Goal: Information Seeking & Learning: Find specific fact

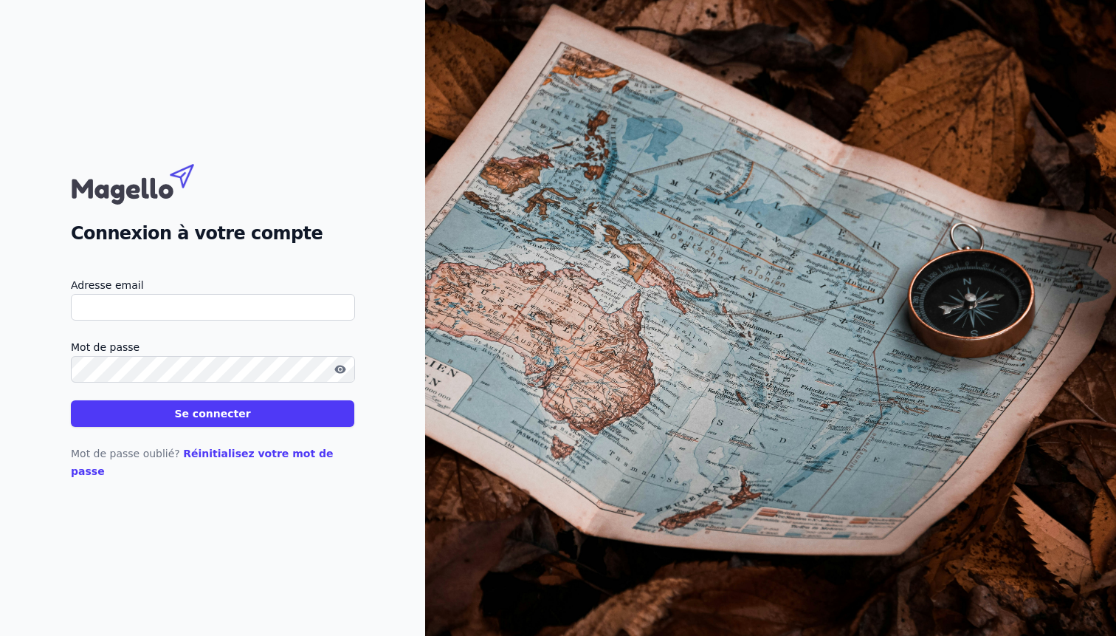
click at [236, 320] on input "Adresse email" at bounding box center [213, 307] width 284 height 27
type input "[PERSON_NAME][EMAIL_ADDRESS][DOMAIN_NAME]"
click at [71, 400] on button "Se connecter" at bounding box center [213, 413] width 284 height 27
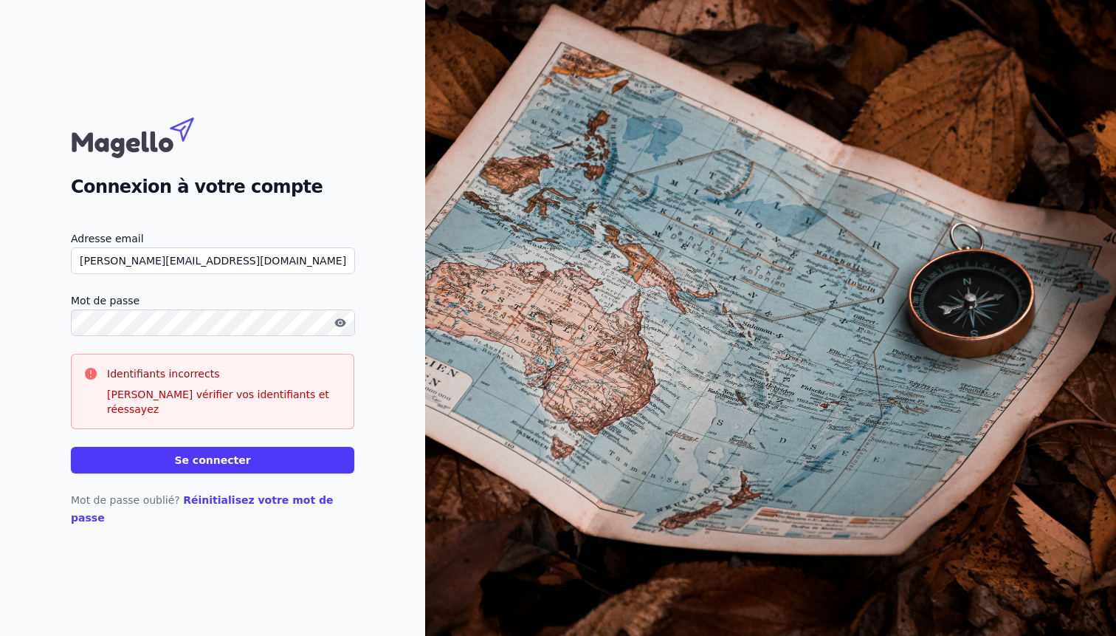
click at [0, 635] on nordpass-portal at bounding box center [0, 636] width 0 height 0
click at [71, 447] on button "Se connecter" at bounding box center [213, 460] width 284 height 27
click at [0, 635] on nordpass-portal at bounding box center [0, 636] width 0 height 0
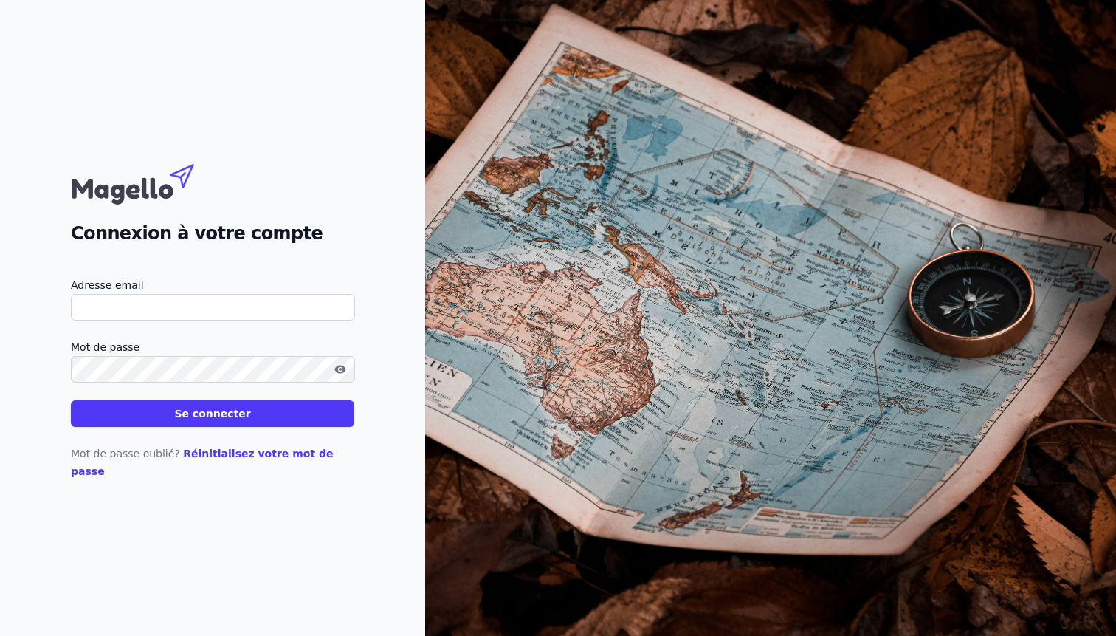
click at [163, 320] on input "Adresse email" at bounding box center [213, 307] width 284 height 27
click at [170, 320] on input "Adresse email" at bounding box center [213, 307] width 284 height 27
click at [330, 320] on nordpass-icon at bounding box center [213, 320] width 284 height 0
click at [182, 314] on input "Adresse email" at bounding box center [213, 307] width 284 height 27
click at [0, 635] on nordpass-autofill-portal at bounding box center [0, 636] width 0 height 0
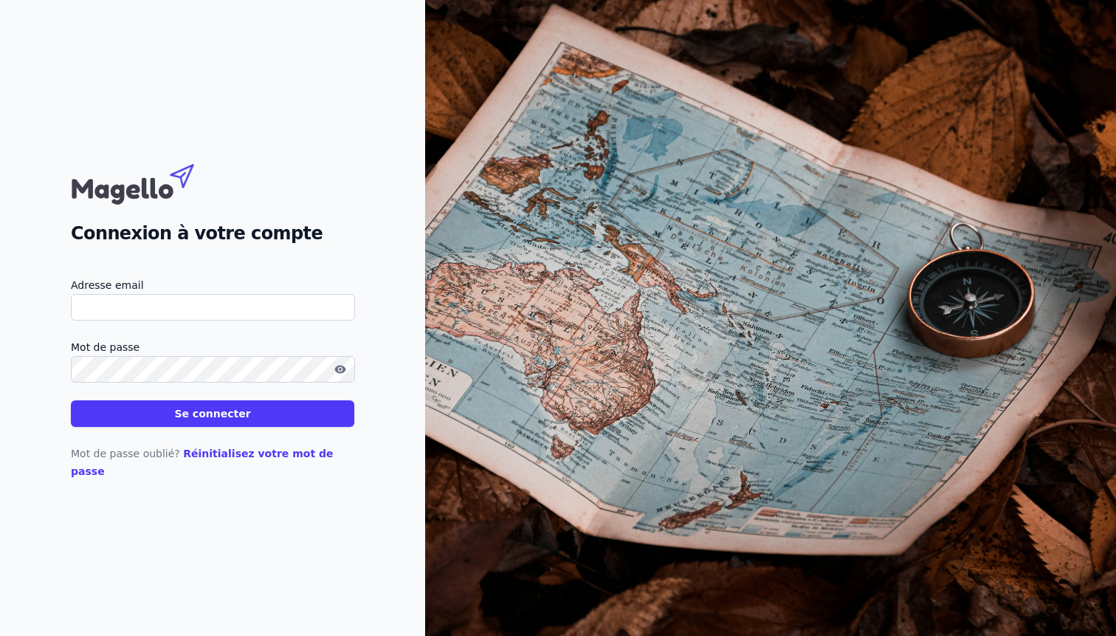
type input "[EMAIL_ADDRESS][DOMAIN_NAME]"
click at [151, 419] on button "Se connecter" at bounding box center [213, 413] width 284 height 27
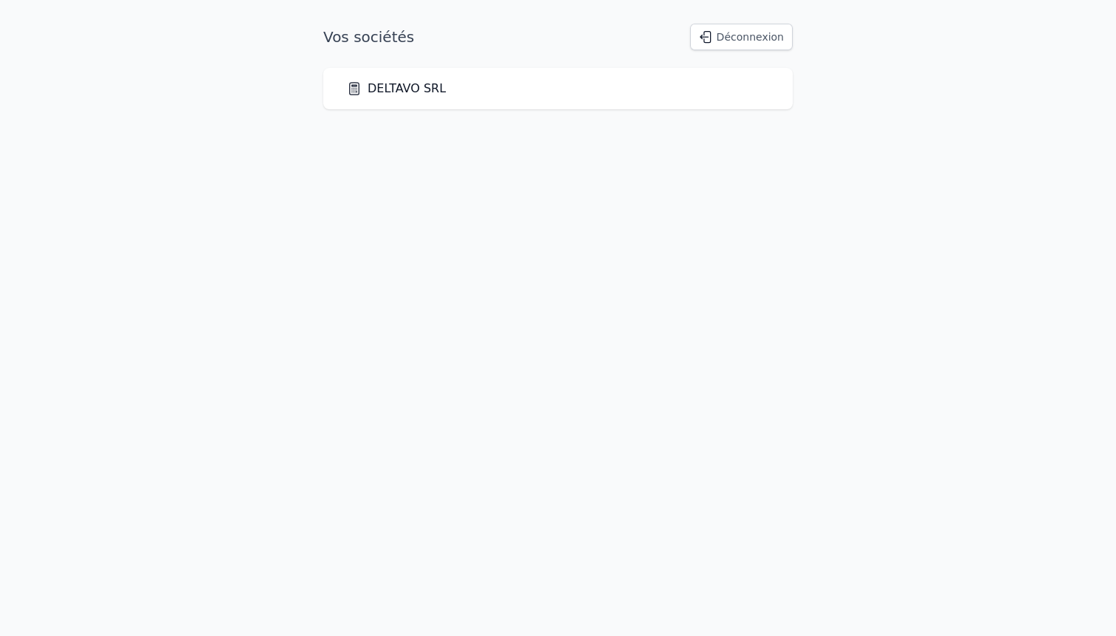
click at [496, 88] on div "DELTAVO SRL" at bounding box center [558, 89] width 422 height 18
click at [434, 95] on link "DELTAVO SRL" at bounding box center [396, 89] width 99 height 18
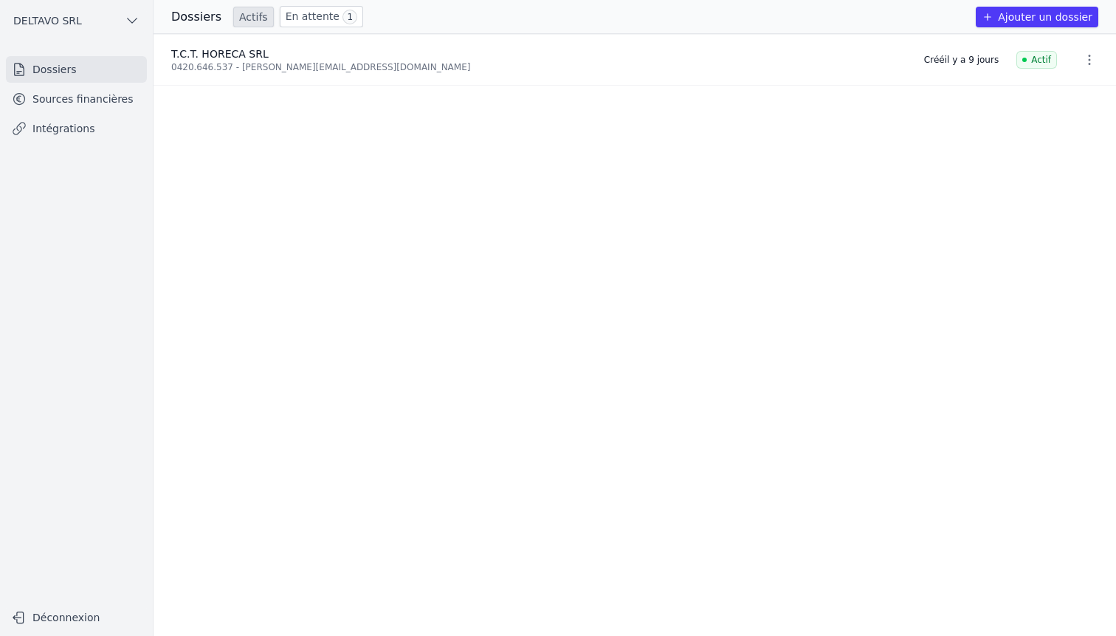
click at [241, 55] on span "T.C.T. HORECA SRL" at bounding box center [219, 54] width 97 height 12
click at [275, 49] on div "T.C.T. HORECA SRL" at bounding box center [538, 54] width 735 height 15
click at [64, 108] on link "Sources financières" at bounding box center [76, 99] width 141 height 27
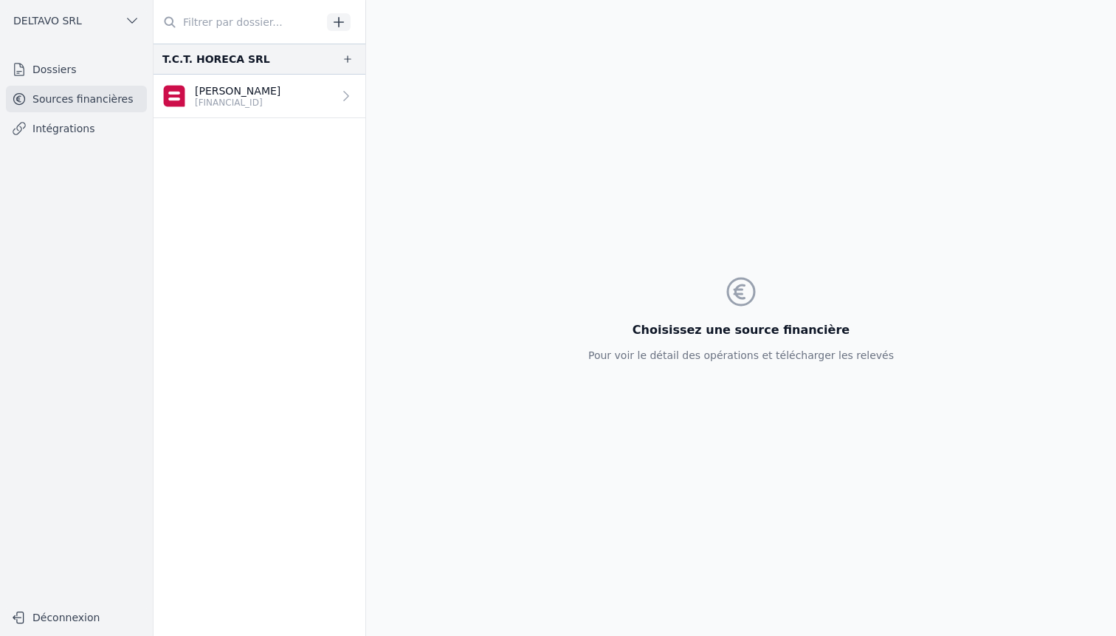
click at [207, 88] on p "[PERSON_NAME]" at bounding box center [238, 90] width 86 height 15
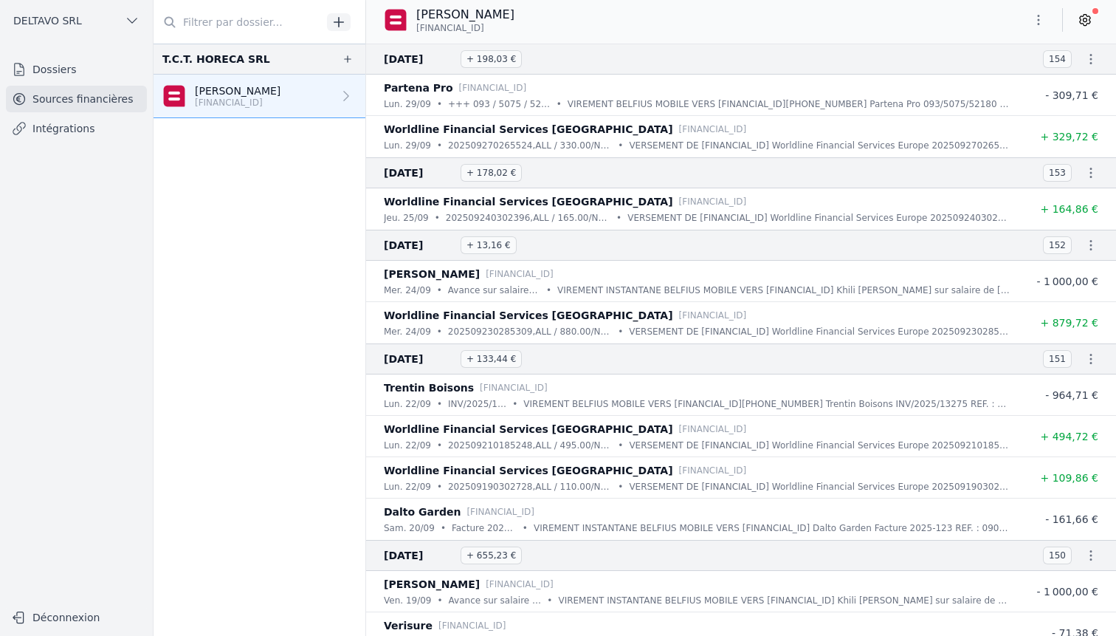
click at [507, 151] on p "202509270265524,ALL / 330.00/NR.202509270265524/KOM. 0.28/DAT.27.09.2025/,T.C.T…" at bounding box center [530, 145] width 164 height 15
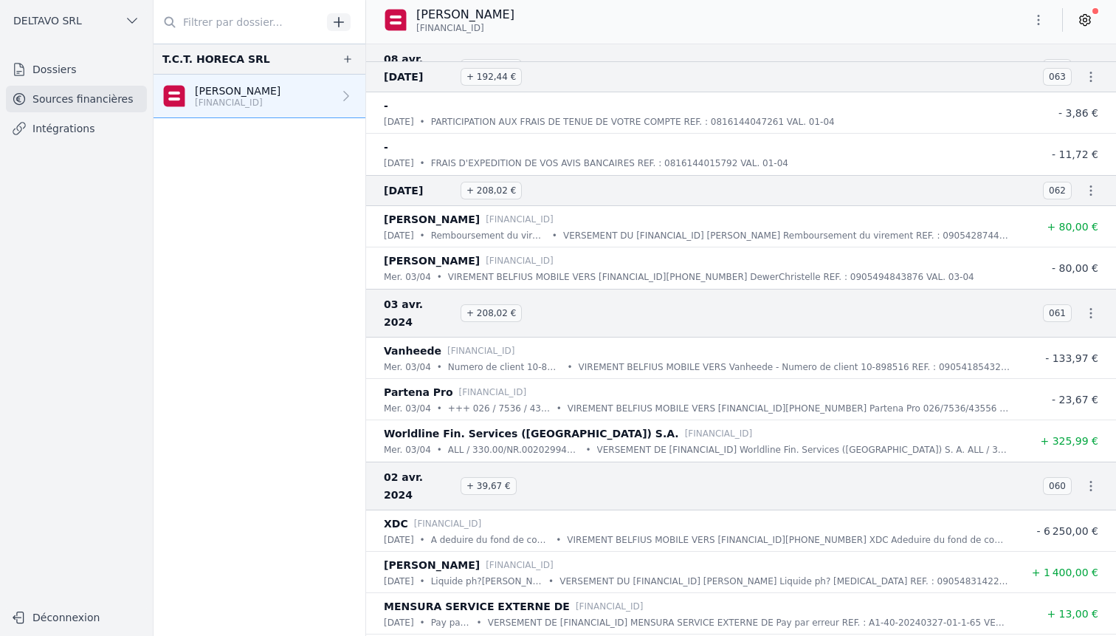
scroll to position [61722, 0]
click at [560, 572] on p "VERSEMENT DU [FINANCIAL_ID] [PERSON_NAME] Liquide ph? [MEDICAL_DATA] REF. : 090…" at bounding box center [785, 579] width 450 height 15
drag, startPoint x: 530, startPoint y: 420, endPoint x: 622, endPoint y: 415, distance: 92.4
click at [622, 572] on p "VERSEMENT DU [FINANCIAL_ID] [PERSON_NAME] Liquide ph? [MEDICAL_DATA] REF. : 090…" at bounding box center [785, 579] width 450 height 15
click at [683, 572] on p "VERSEMENT DU [FINANCIAL_ID] [PERSON_NAME] Liquide ph? [MEDICAL_DATA] REF. : 090…" at bounding box center [785, 579] width 450 height 15
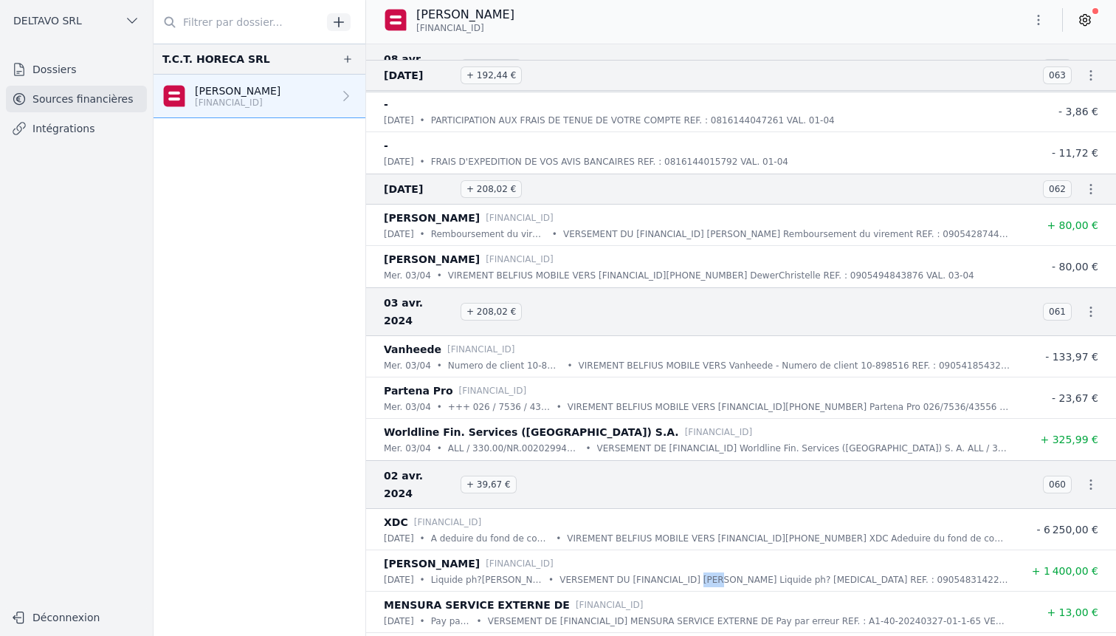
click at [683, 572] on p "VERSEMENT DU [FINANCIAL_ID] [PERSON_NAME] Liquide ph? [MEDICAL_DATA] REF. : 090…" at bounding box center [785, 579] width 450 height 15
click at [560, 572] on p "VERSEMENT DU [FINANCIAL_ID] [PERSON_NAME] Liquide ph? [MEDICAL_DATA] REF. : 090…" at bounding box center [785, 579] width 450 height 15
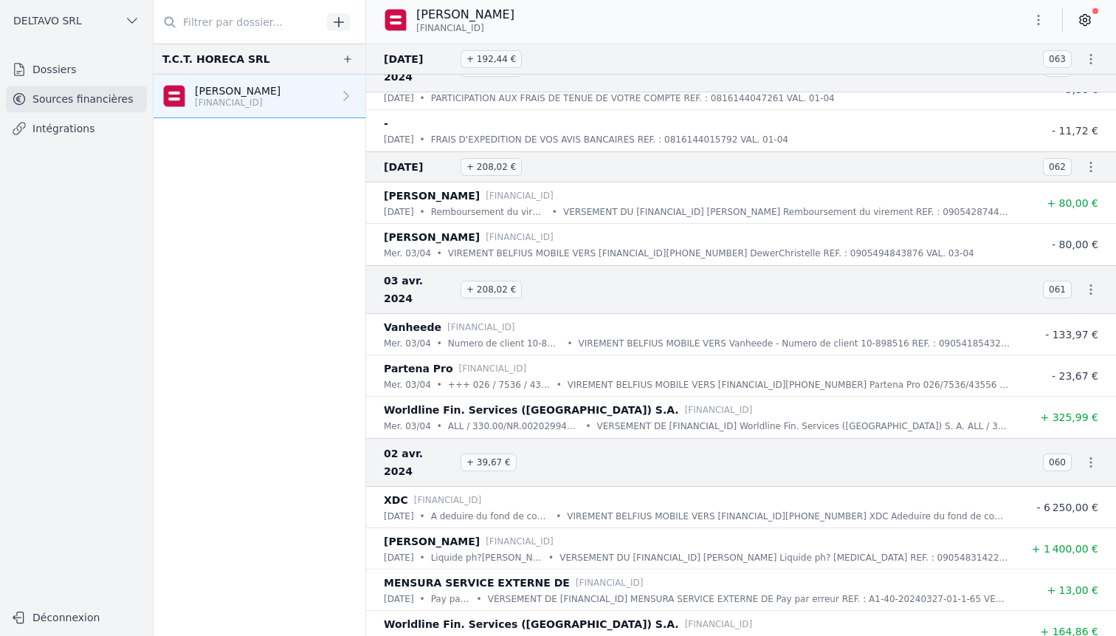
scroll to position [61745, 0]
click at [493, 549] on p "Liquide ph?[PERSON_NAME]" at bounding box center [487, 556] width 112 height 15
click at [618, 532] on div "[PERSON_NAME] [FINANCIAL_ID]" at bounding box center [697, 541] width 626 height 18
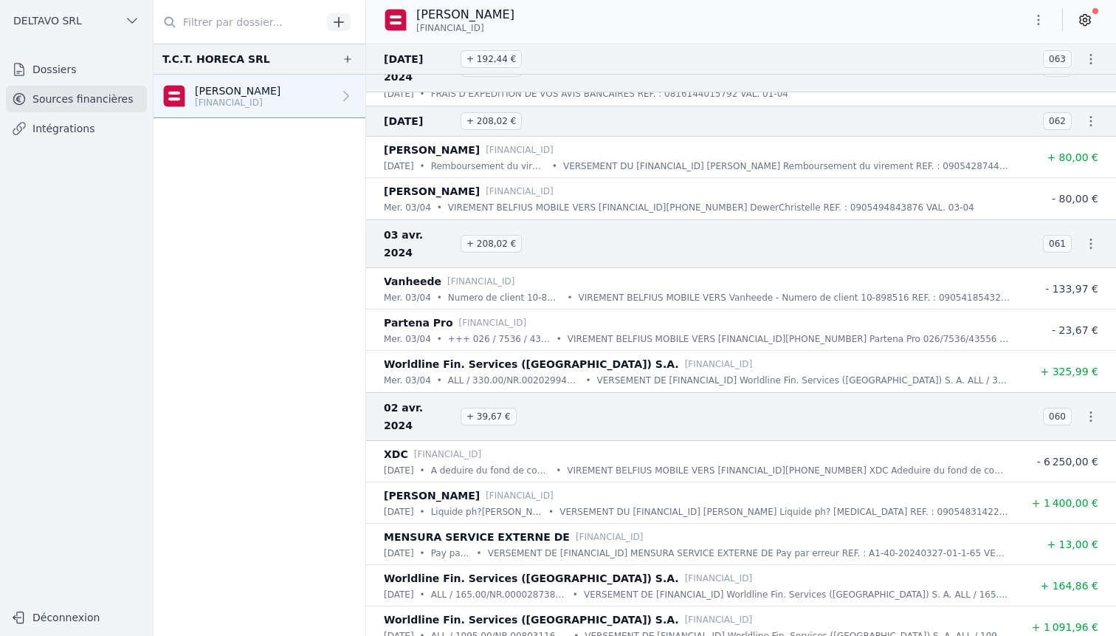
scroll to position [61791, 0]
click at [453, 503] on p "Liquide ph?[PERSON_NAME]" at bounding box center [487, 510] width 112 height 15
click at [484, 503] on p "Liquide ph?[PERSON_NAME]" at bounding box center [487, 510] width 112 height 15
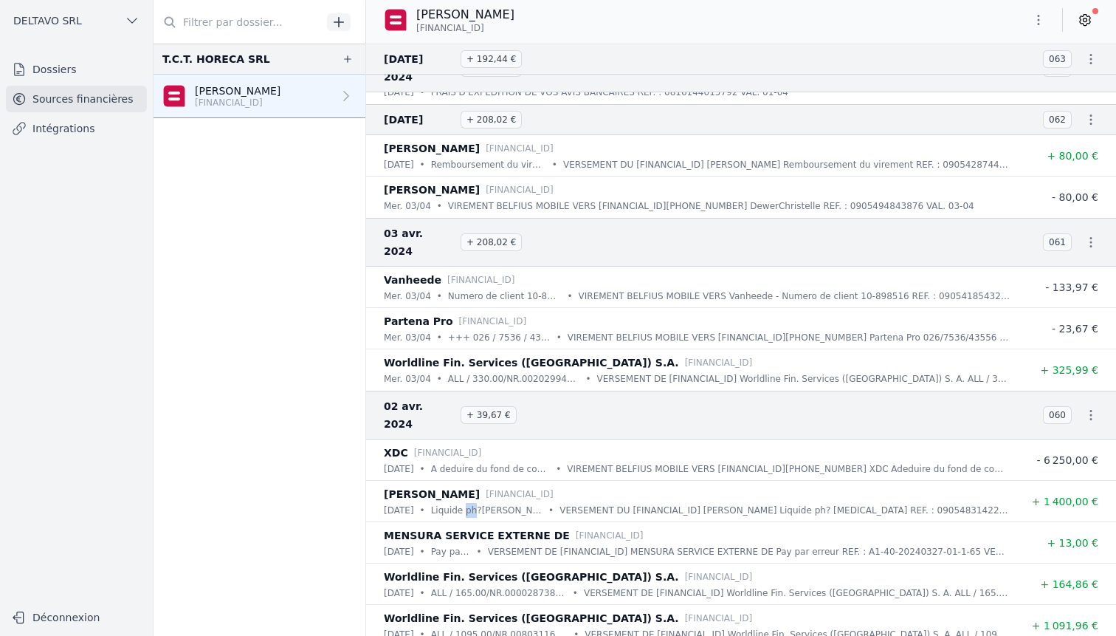
click at [560, 503] on p "VERSEMENT DU [FINANCIAL_ID] [PERSON_NAME] Liquide ph? [MEDICAL_DATA] REF. : 090…" at bounding box center [785, 510] width 450 height 15
click at [477, 503] on p "Liquide ph?[PERSON_NAME]" at bounding box center [487, 510] width 112 height 15
click at [460, 503] on p "Liquide ph?[PERSON_NAME]" at bounding box center [487, 510] width 112 height 15
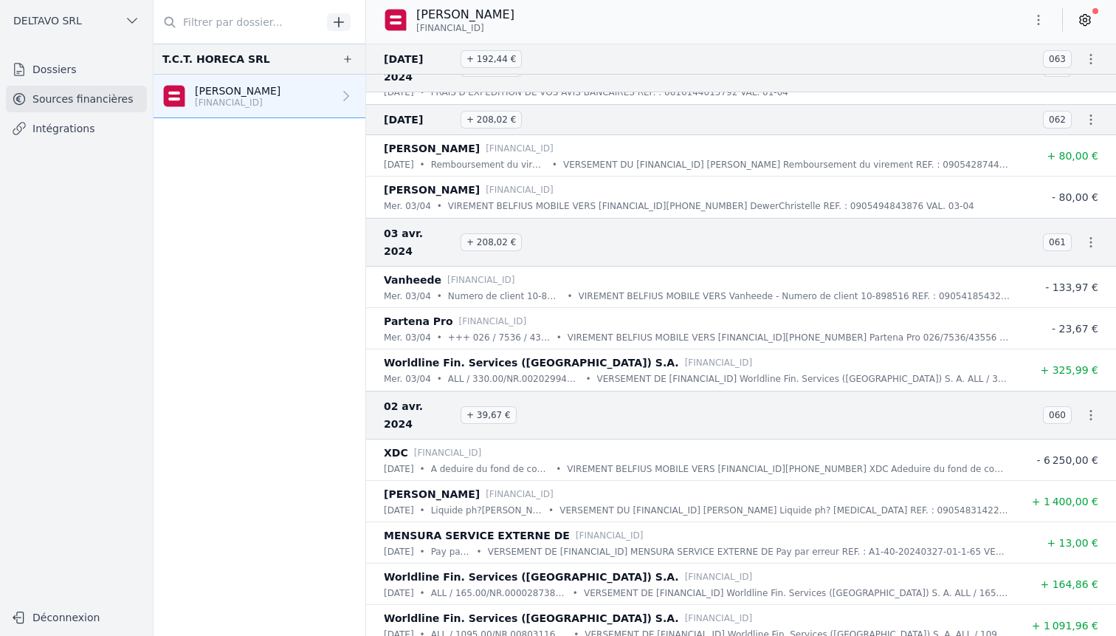
click at [460, 503] on p "Liquide ph?[PERSON_NAME]" at bounding box center [487, 510] width 112 height 15
click at [490, 503] on p "Liquide ph?[PERSON_NAME]" at bounding box center [487, 510] width 112 height 15
click at [466, 503] on p "Liquide ph?[PERSON_NAME]" at bounding box center [487, 510] width 112 height 15
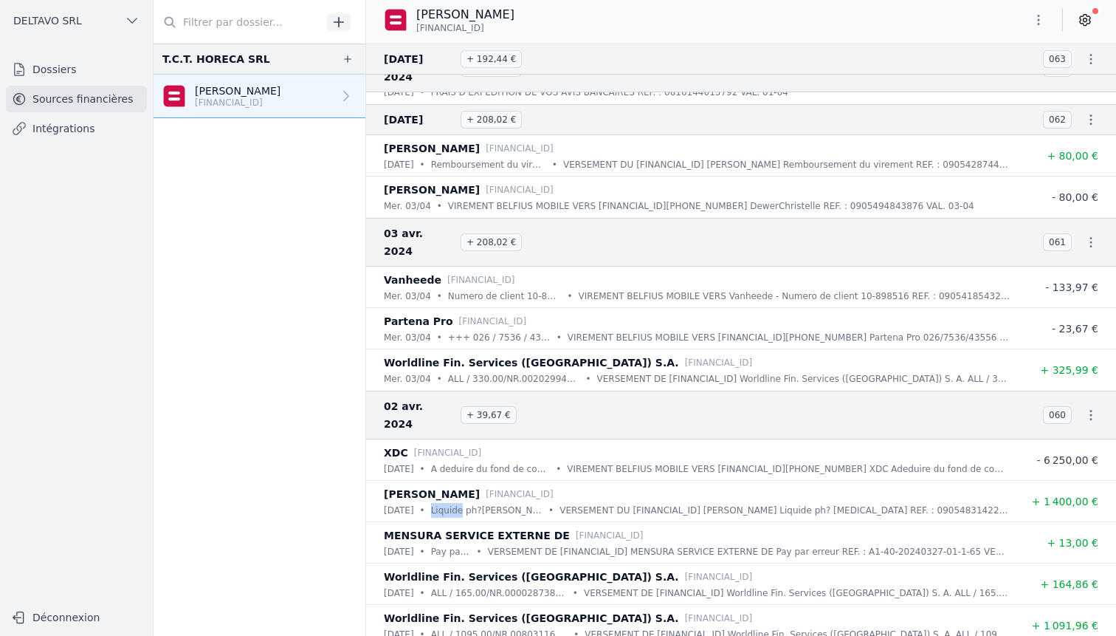
click at [497, 503] on p "Liquide ph?[PERSON_NAME]" at bounding box center [487, 510] width 112 height 15
click at [566, 503] on p "VERSEMENT DU [FINANCIAL_ID] [PERSON_NAME] Liquide ph? [MEDICAL_DATA] REF. : 090…" at bounding box center [785, 510] width 450 height 15
click at [484, 503] on p "Liquide ph?[PERSON_NAME]" at bounding box center [487, 510] width 112 height 15
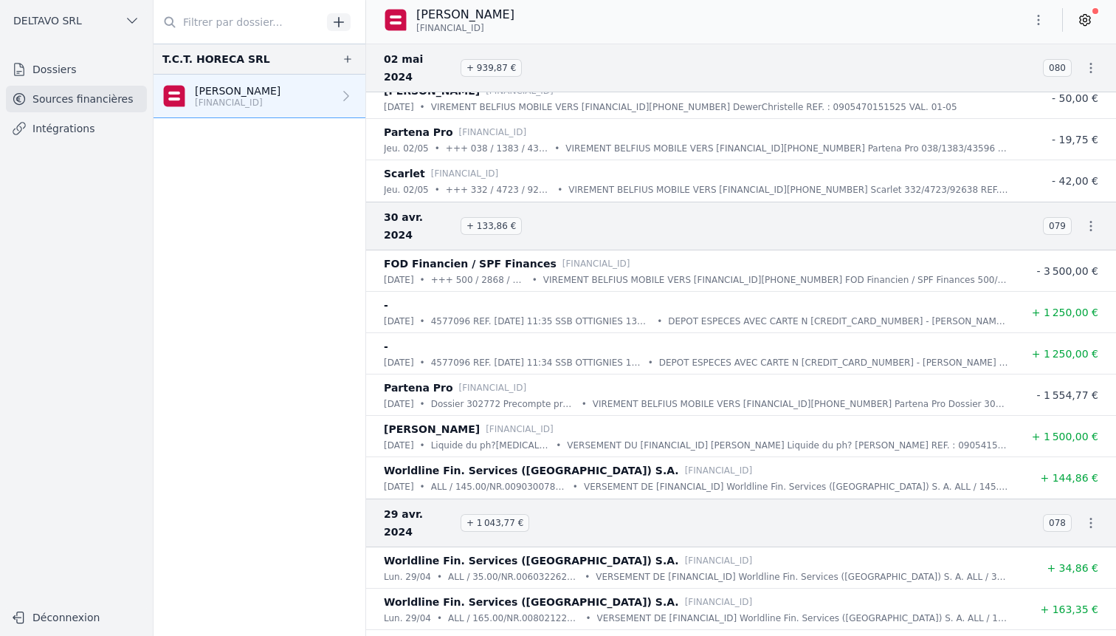
scroll to position [58811, 0]
